Goal: Check status: Check status

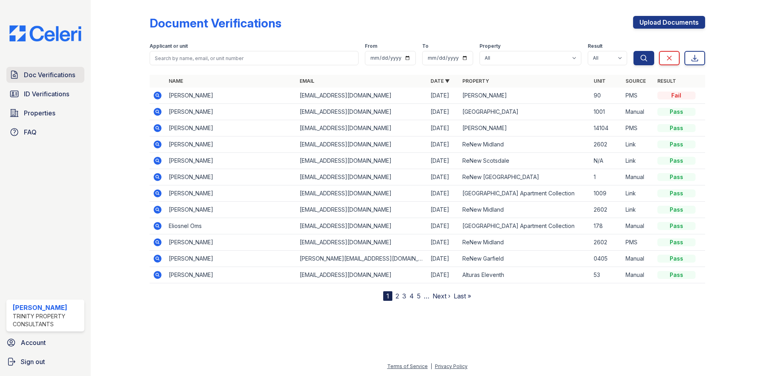
click at [62, 78] on span "Doc Verifications" at bounding box center [49, 75] width 51 height 10
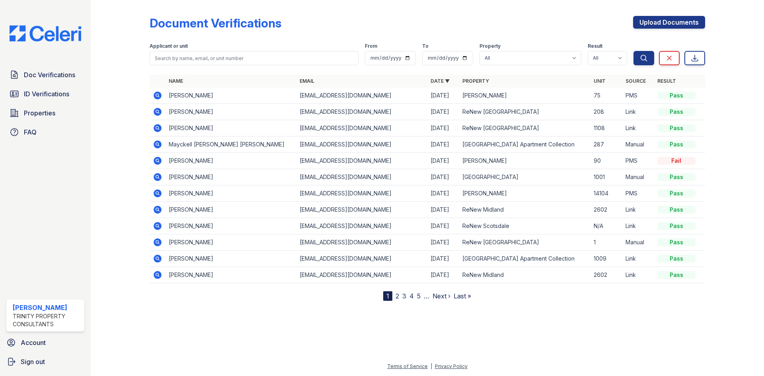
click at [155, 126] on icon at bounding box center [158, 128] width 8 height 8
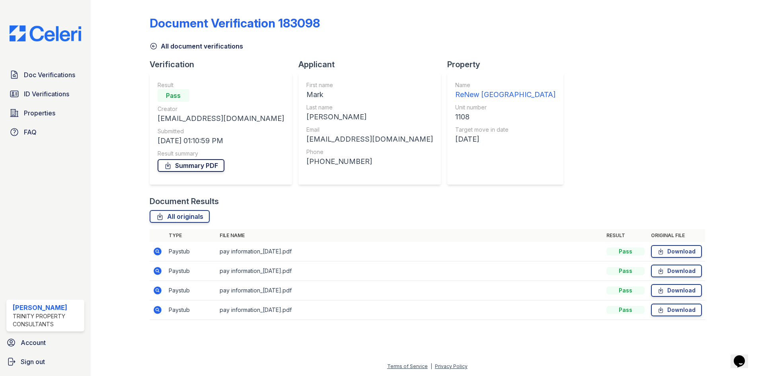
click at [214, 160] on link "Summary PDF" at bounding box center [191, 165] width 67 height 13
click at [55, 99] on span "ID Verifications" at bounding box center [46, 94] width 45 height 10
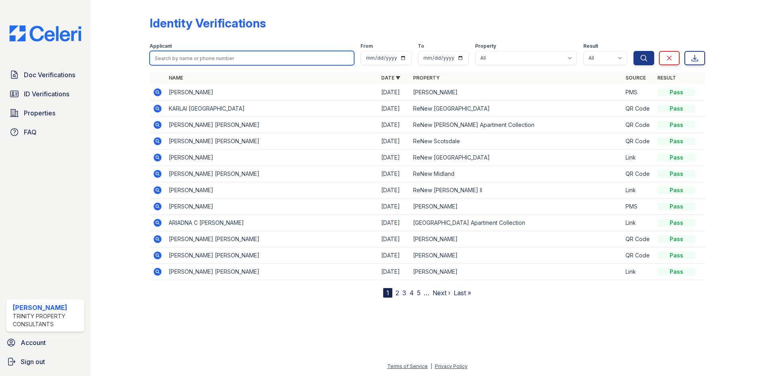
click at [257, 55] on input "search" at bounding box center [252, 58] width 204 height 14
type input "Mark"
click at [633, 51] on button "Search" at bounding box center [643, 58] width 21 height 14
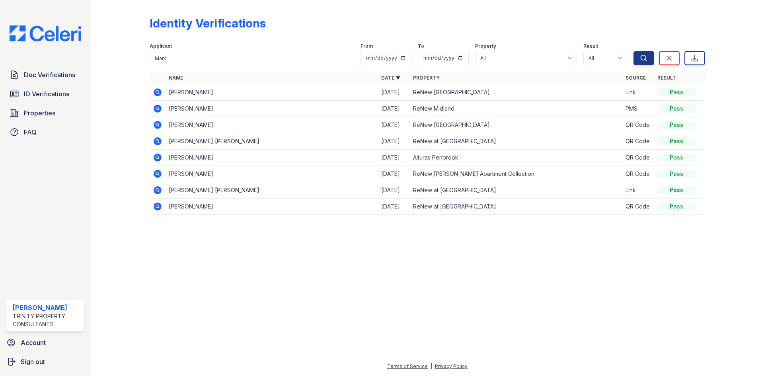
click at [155, 91] on icon at bounding box center [158, 92] width 8 height 8
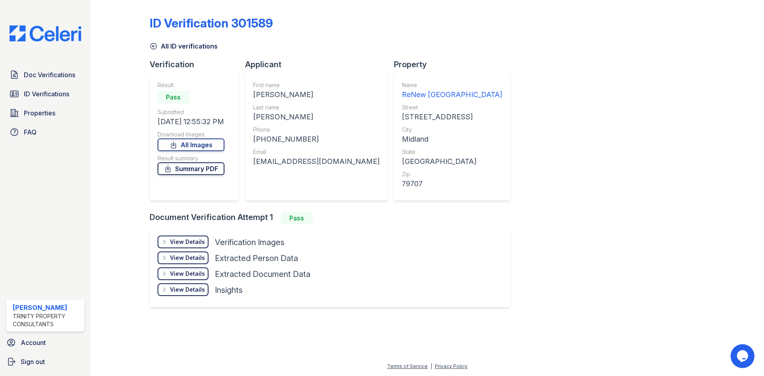
click at [188, 170] on link "Summary PDF" at bounding box center [191, 168] width 67 height 13
